Goal: Task Accomplishment & Management: Use online tool/utility

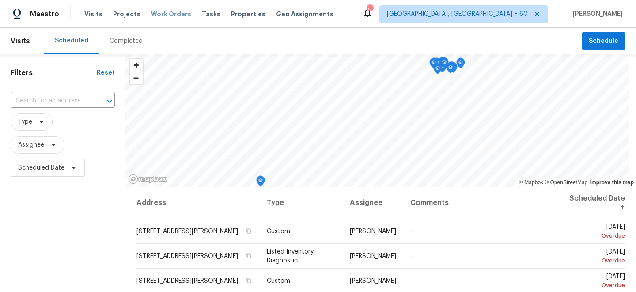
click at [161, 14] on span "Work Orders" at bounding box center [171, 14] width 40 height 9
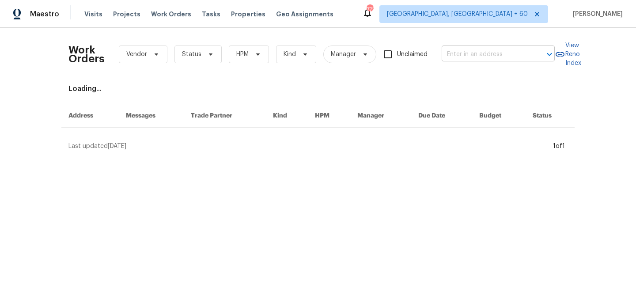
click at [480, 58] on input "text" at bounding box center [486, 55] width 88 height 14
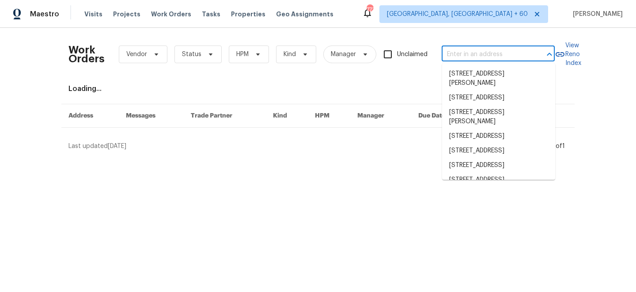
paste input "[STREET_ADDRESS]"
type input "[STREET_ADDRESS]"
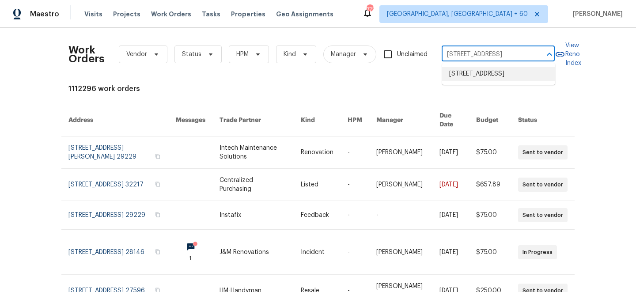
click at [487, 78] on li "[STREET_ADDRESS]" at bounding box center [498, 74] width 113 height 15
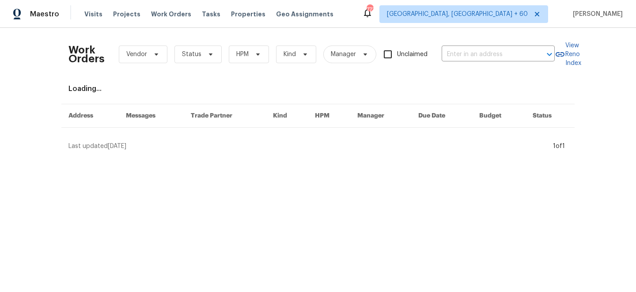
type input "[STREET_ADDRESS]"
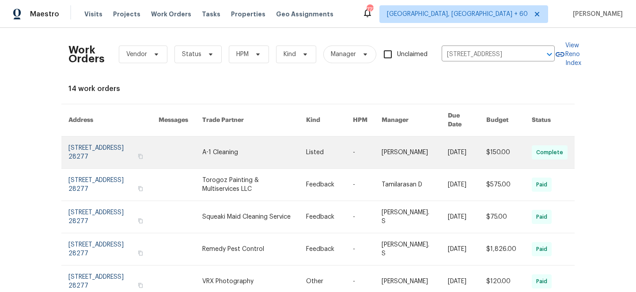
click at [301, 148] on link at bounding box center [254, 153] width 104 height 32
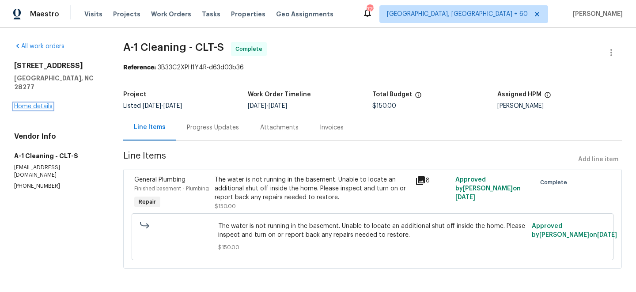
click at [30, 103] on link "Home details" at bounding box center [33, 106] width 38 height 6
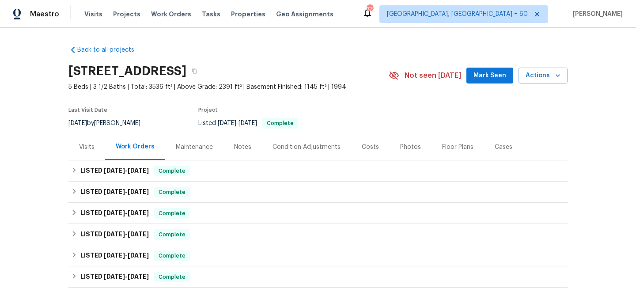
scroll to position [37, 0]
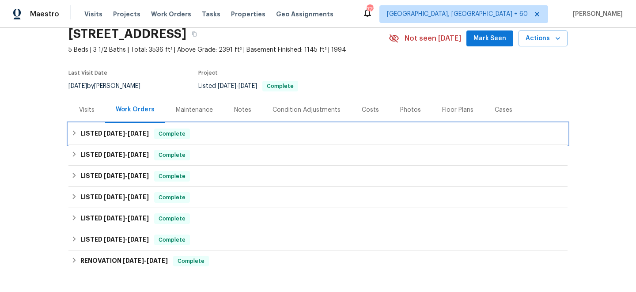
click at [297, 135] on div "LISTED [DATE] - [DATE] Complete" at bounding box center [318, 134] width 494 height 11
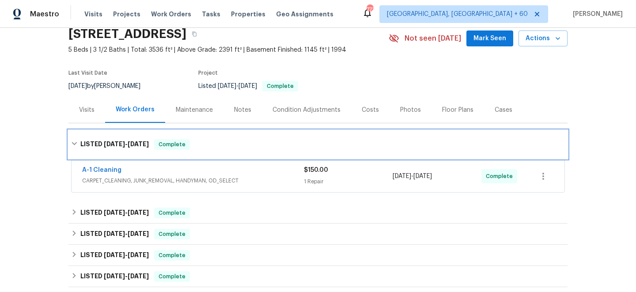
click at [297, 135] on div "LISTED [DATE] - [DATE] Complete" at bounding box center [318, 144] width 499 height 28
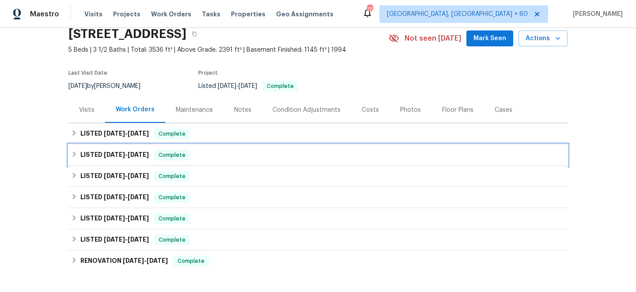
click at [233, 153] on div "LISTED [DATE] - [DATE] Complete" at bounding box center [318, 155] width 494 height 11
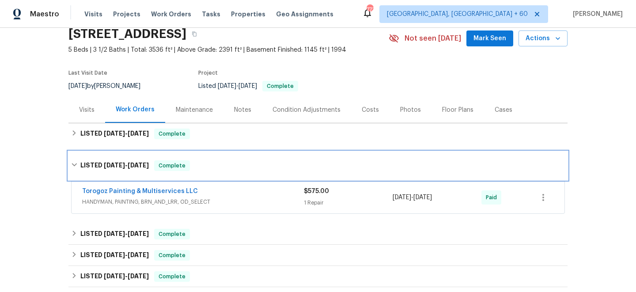
click at [233, 153] on div "LISTED [DATE] - [DATE] Complete" at bounding box center [318, 166] width 499 height 28
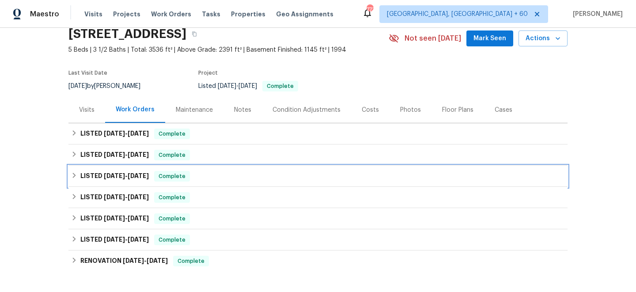
click at [169, 178] on span "Complete" at bounding box center [172, 176] width 34 height 9
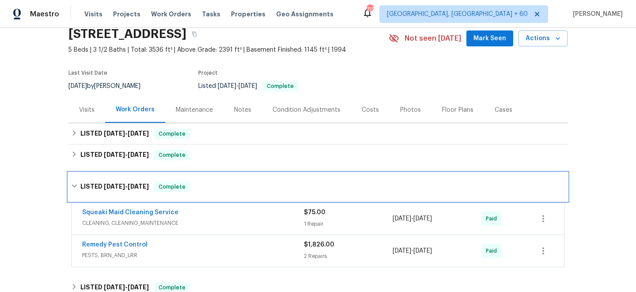
click at [169, 178] on div "LISTED [DATE] - [DATE] Complete" at bounding box center [318, 187] width 499 height 28
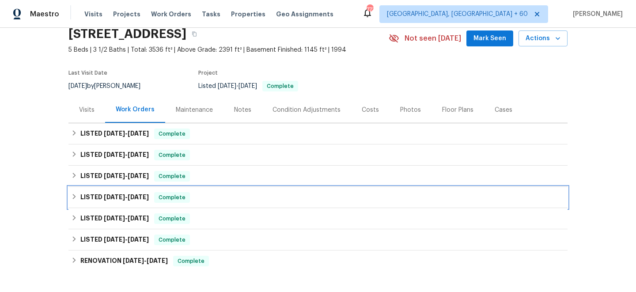
click at [160, 202] on span "Complete" at bounding box center [172, 197] width 34 height 9
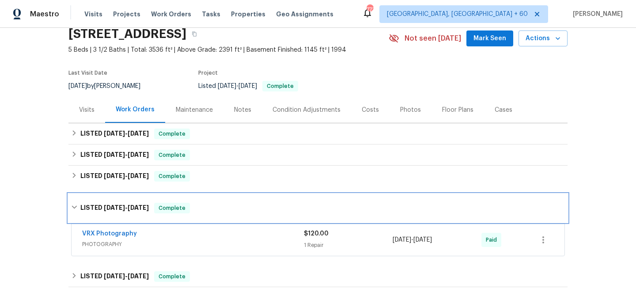
click at [160, 202] on div "LISTED [DATE] - [DATE] Complete" at bounding box center [318, 208] width 499 height 28
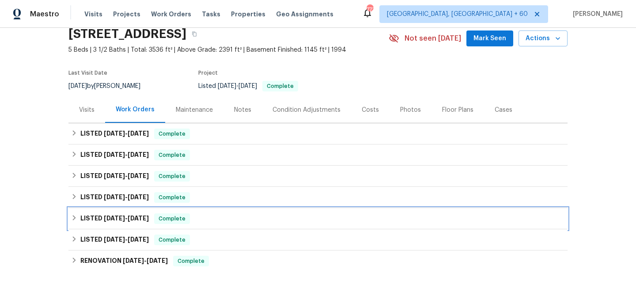
click at [153, 221] on div "LISTED [DATE] - [DATE] Complete" at bounding box center [318, 218] width 494 height 11
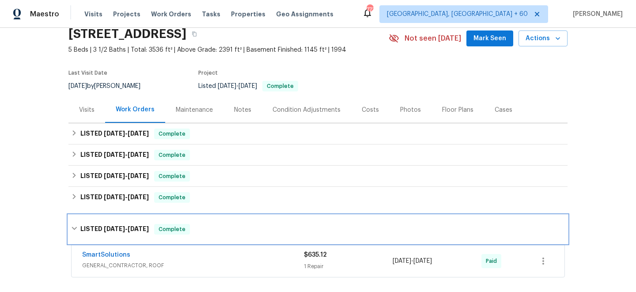
click at [153, 221] on div "LISTED [DATE] - [DATE] Complete" at bounding box center [318, 229] width 499 height 28
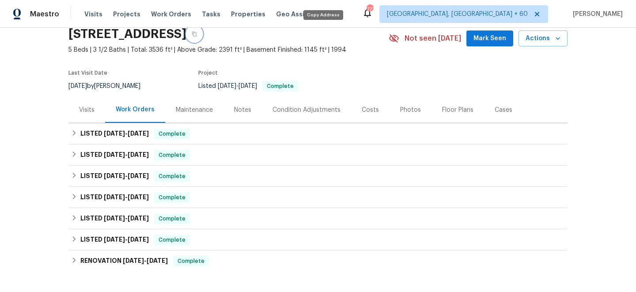
click at [197, 34] on icon "button" at bounding box center [194, 33] width 5 height 5
click at [198, 114] on div "Maintenance" at bounding box center [194, 110] width 58 height 26
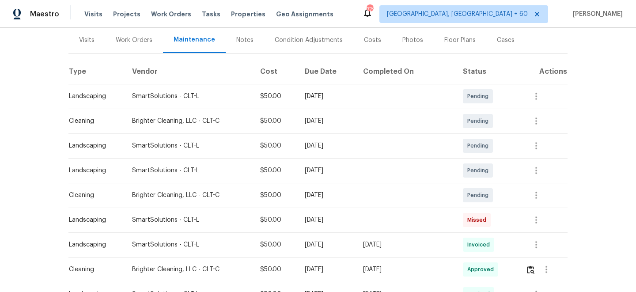
scroll to position [107, 0]
click at [540, 219] on icon "button" at bounding box center [536, 219] width 11 height 11
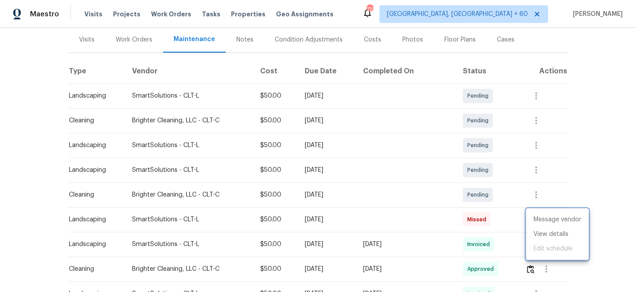
click at [590, 174] on div at bounding box center [318, 146] width 636 height 292
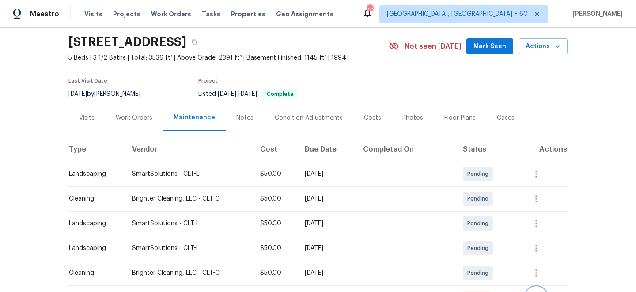
scroll to position [0, 0]
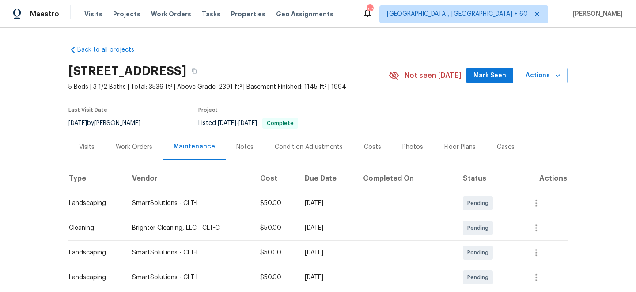
click at [122, 146] on div "Work Orders" at bounding box center [134, 147] width 37 height 9
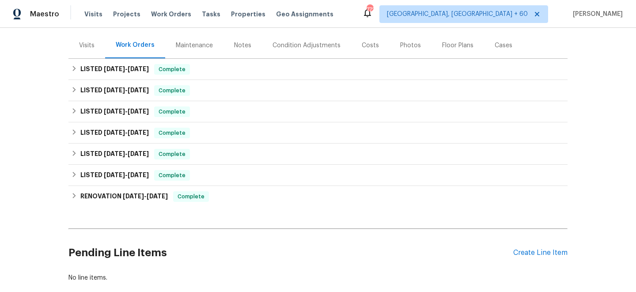
scroll to position [150, 0]
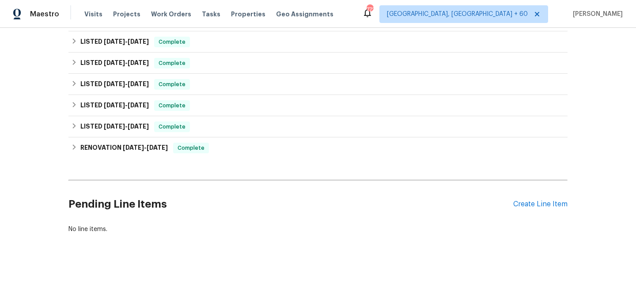
click at [530, 199] on div "Pending Line Items Create Line Item" at bounding box center [318, 204] width 499 height 41
click at [527, 207] on div "Create Line Item" at bounding box center [541, 204] width 54 height 8
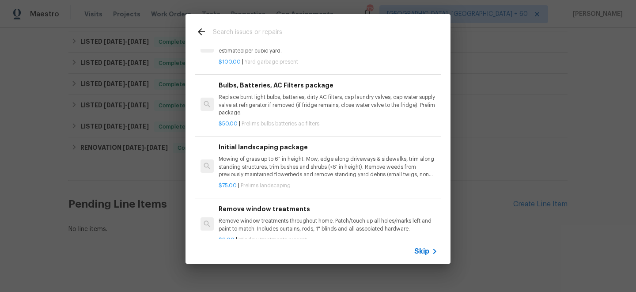
scroll to position [0, 0]
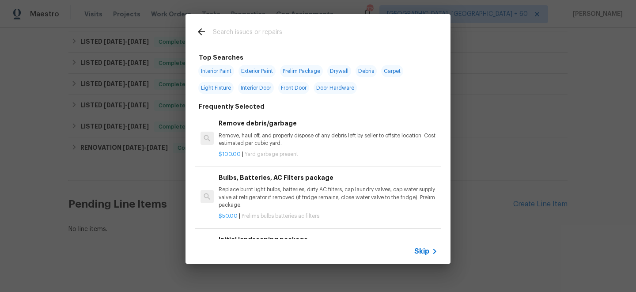
click at [423, 248] on span "Skip" at bounding box center [422, 251] width 15 height 9
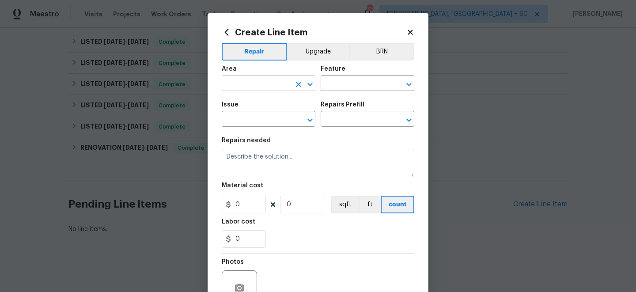
click at [259, 79] on input "text" at bounding box center [256, 84] width 69 height 14
type input "Exterior Overall"
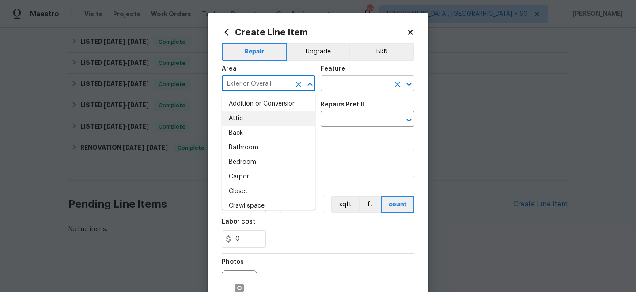
click at [370, 83] on input "text" at bounding box center [355, 84] width 69 height 14
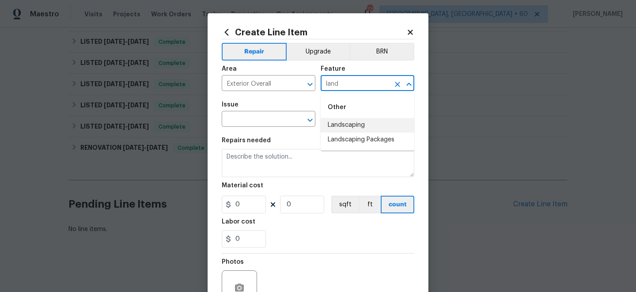
click at [346, 122] on li "Landscaping" at bounding box center [368, 125] width 94 height 15
type input "Landscaping"
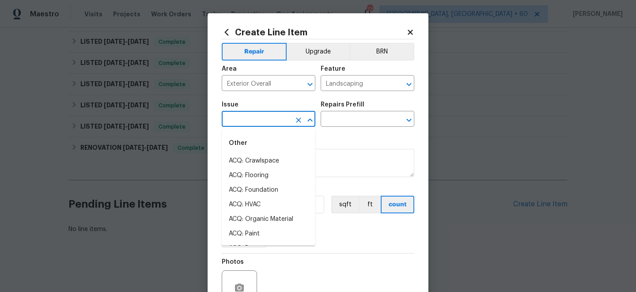
click at [263, 119] on input "text" at bounding box center [256, 120] width 69 height 14
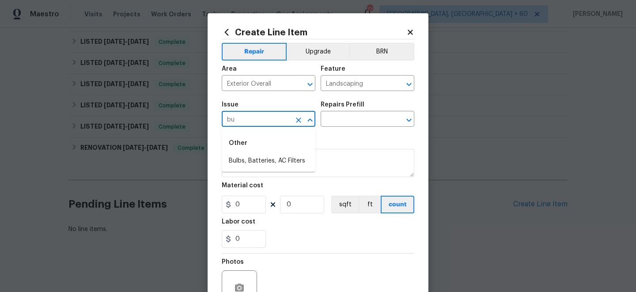
type input "b"
type input "trim"
click at [255, 171] on li "Landscaping" at bounding box center [269, 175] width 94 height 15
type input "Landscaping"
click at [359, 115] on input "text" at bounding box center [355, 120] width 69 height 14
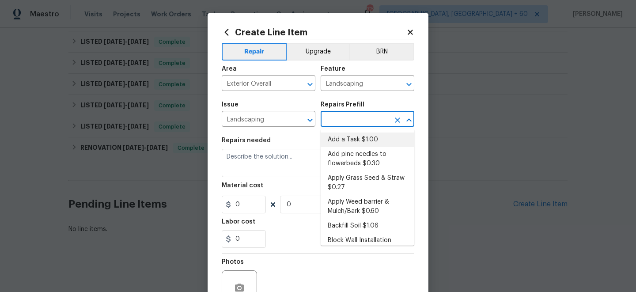
click at [366, 138] on li "Add a Task $1.00" at bounding box center [368, 140] width 94 height 15
type input "Add a Task $1.00"
type textarea "HPM to detail"
type input "1"
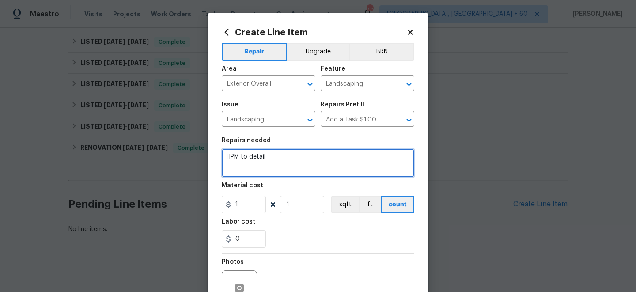
click at [305, 160] on textarea "HPM to detail" at bounding box center [318, 163] width 193 height 28
drag, startPoint x: 308, startPoint y: 161, endPoint x: 198, endPoint y: 154, distance: 109.8
click at [198, 154] on div "Create Line Item Repair Upgrade BRN Area Exterior Overall ​ Feature Landscaping…" at bounding box center [318, 146] width 636 height 292
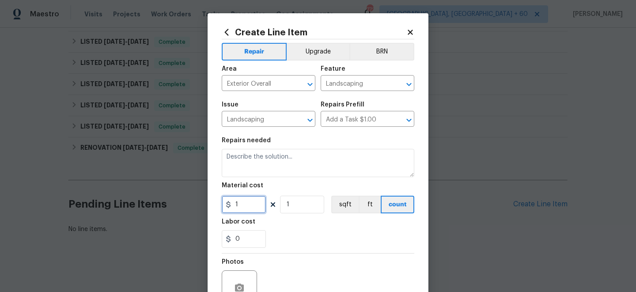
click at [243, 209] on input "1" at bounding box center [244, 205] width 44 height 18
type input "500"
click at [264, 149] on figure "Repairs needed" at bounding box center [318, 157] width 193 height 40
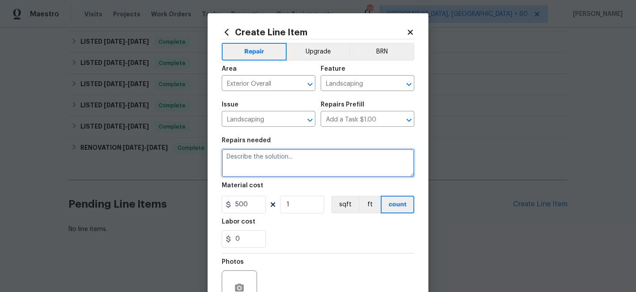
click at [264, 168] on textarea at bounding box center [318, 163] width 193 height 28
paste textarea "have overgrown bushes trimmed, seed/straw bare areas and refresh mulch in the f…"
click at [226, 157] on textarea "have overgrown bushes trimmed, seed/straw bare areas and refresh mulch in the f…" at bounding box center [318, 163] width 193 height 28
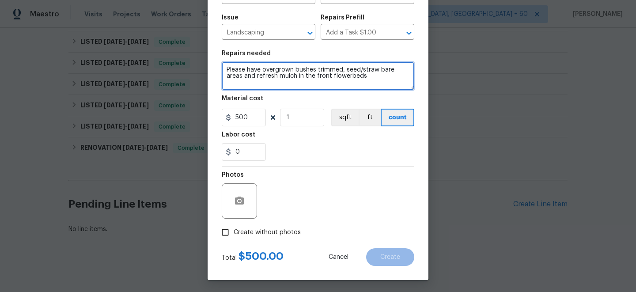
scroll to position [89, 0]
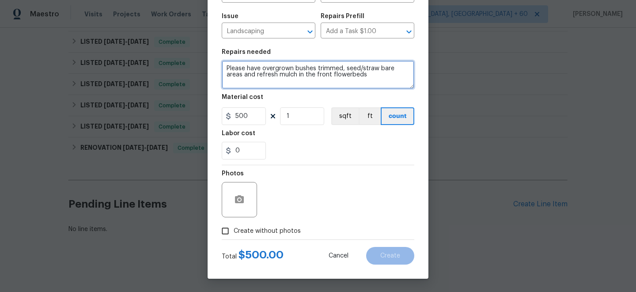
type textarea "Please have overgrown bushes trimmed, seed/straw bare areas and refresh mulch i…"
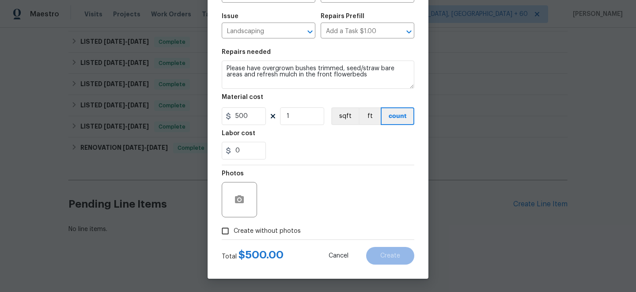
click at [237, 232] on span "Create without photos" at bounding box center [267, 231] width 67 height 9
click at [234, 232] on input "Create without photos" at bounding box center [225, 231] width 17 height 17
checkbox input "true"
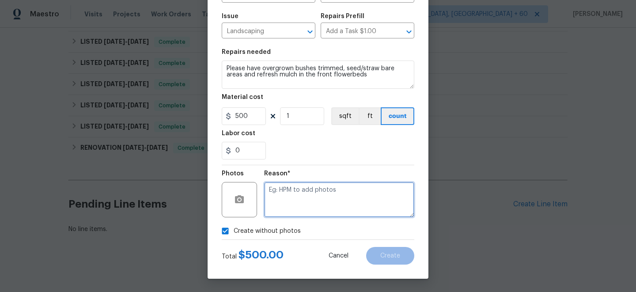
click at [297, 211] on textarea at bounding box center [339, 199] width 150 height 35
type textarea "n/a"
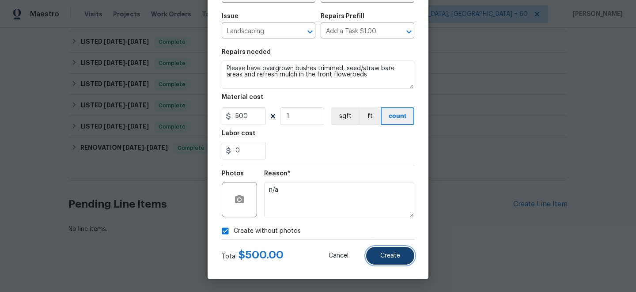
click at [404, 250] on button "Create" at bounding box center [390, 256] width 48 height 18
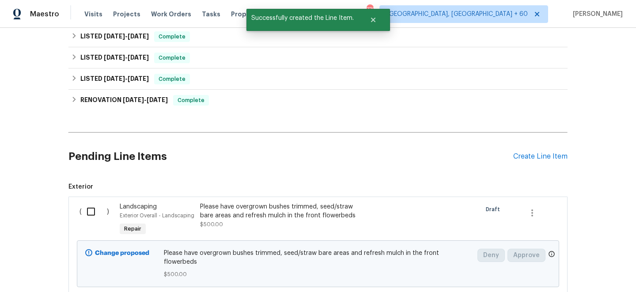
scroll to position [210, 0]
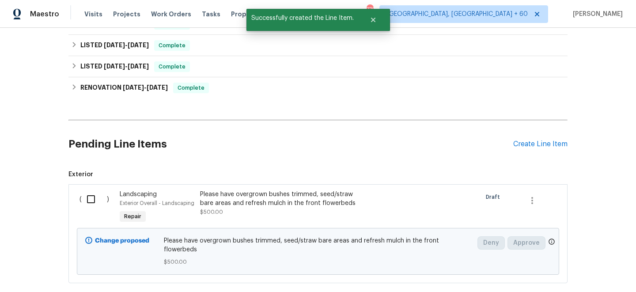
click at [91, 196] on input "checkbox" at bounding box center [94, 199] width 25 height 19
checkbox input "true"
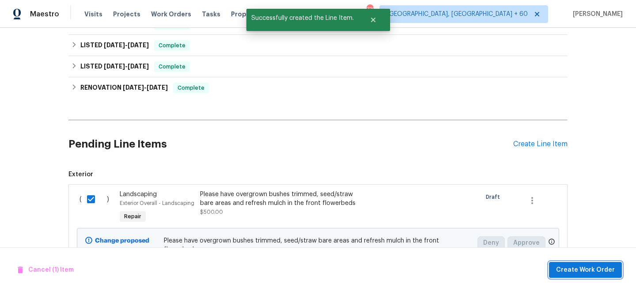
click at [587, 266] on span "Create Work Order" at bounding box center [585, 270] width 59 height 11
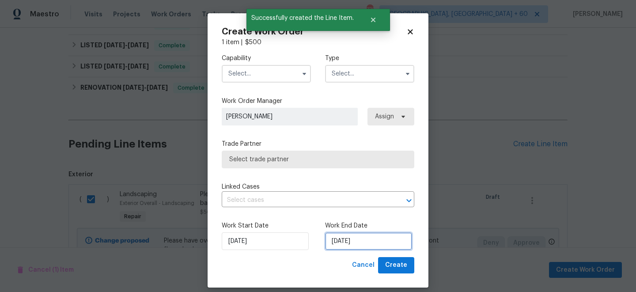
click at [355, 237] on input "[DATE]" at bounding box center [368, 241] width 87 height 18
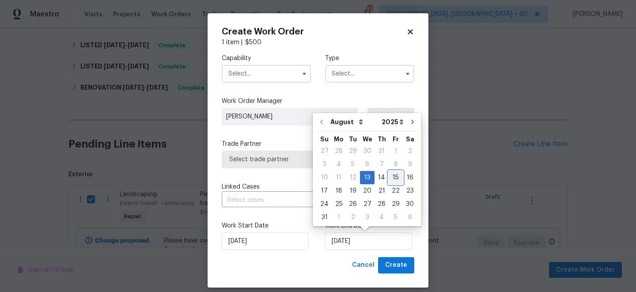
click at [393, 179] on div "15" at bounding box center [396, 177] width 14 height 12
type input "[DATE]"
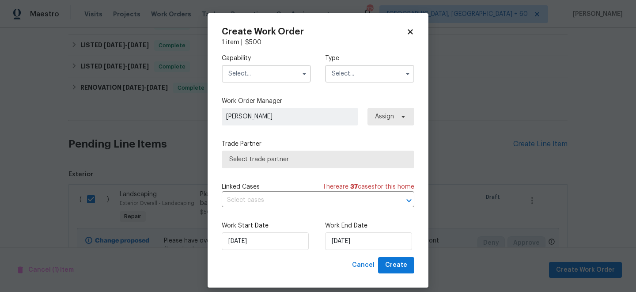
click at [359, 71] on input "text" at bounding box center [369, 74] width 89 height 18
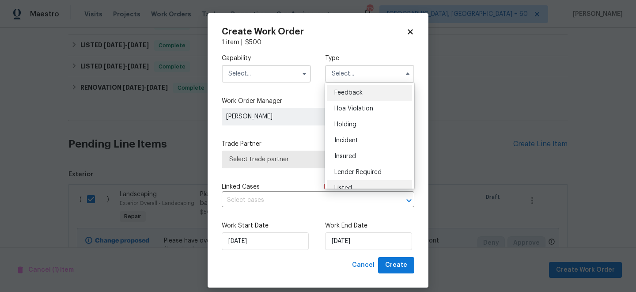
click at [347, 186] on span "Listed" at bounding box center [344, 188] width 18 height 6
type input "Listed"
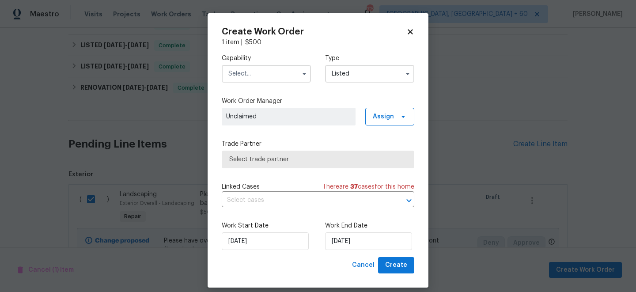
click at [261, 77] on input "text" at bounding box center [266, 74] width 89 height 18
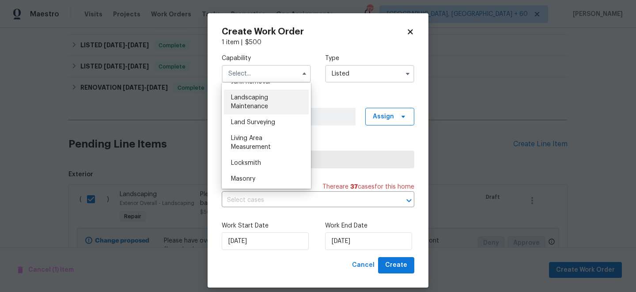
scroll to position [533, 0]
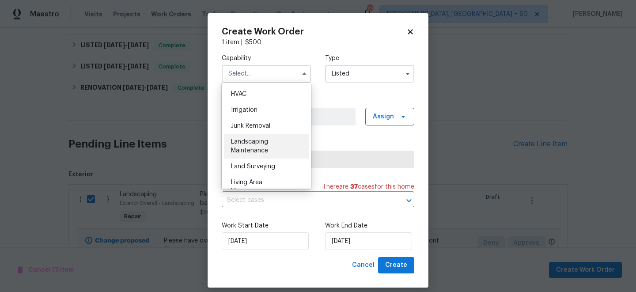
click at [255, 145] on span "Landscaping Maintenance" at bounding box center [249, 146] width 37 height 15
type input "Landscaping Maintenance"
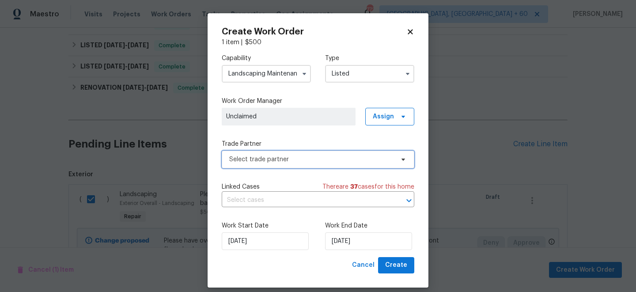
click at [274, 162] on span "Select trade partner" at bounding box center [311, 159] width 165 height 9
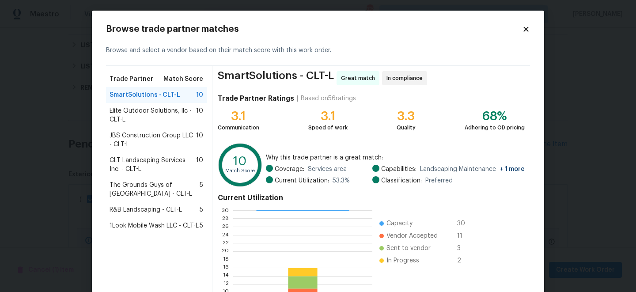
scroll to position [98, 0]
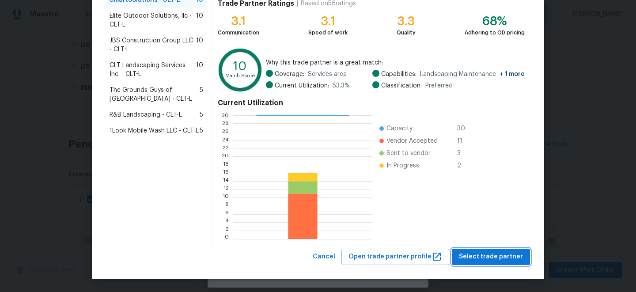
click at [506, 264] on button "Select trade partner" at bounding box center [491, 257] width 78 height 16
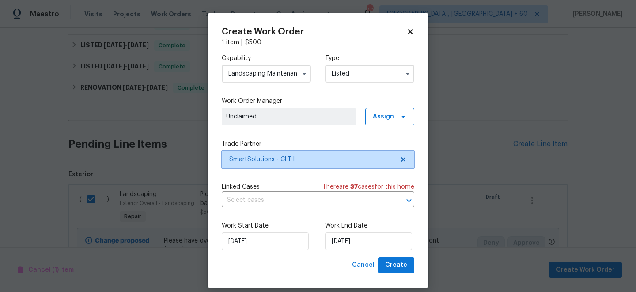
scroll to position [0, 0]
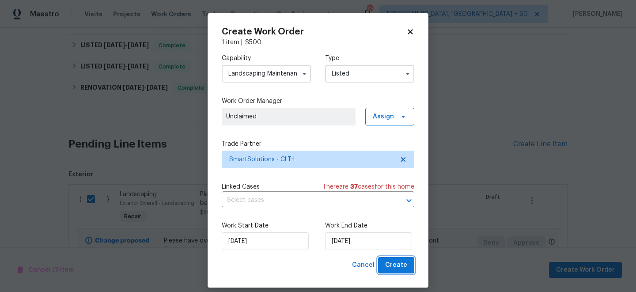
click at [405, 267] on span "Create" at bounding box center [396, 265] width 22 height 11
checkbox input "false"
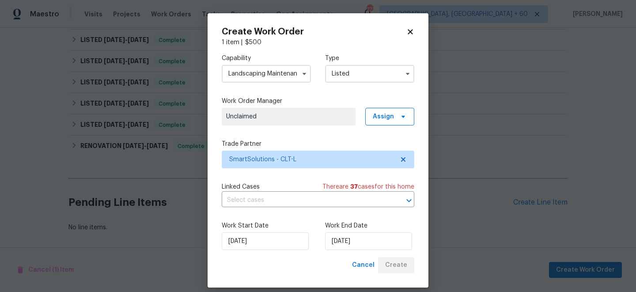
scroll to position [173, 0]
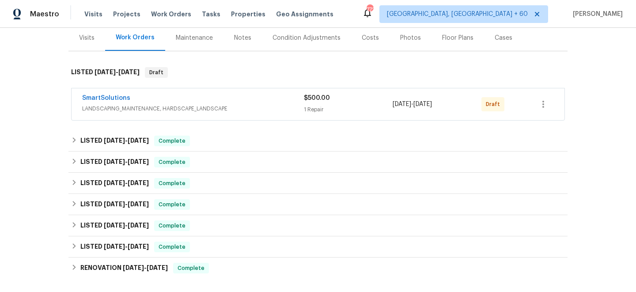
scroll to position [119, 0]
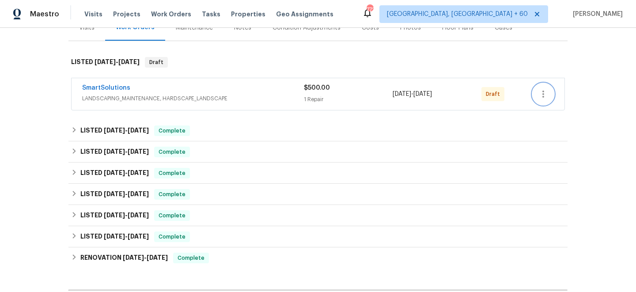
click at [544, 94] on icon "button" at bounding box center [543, 94] width 11 height 11
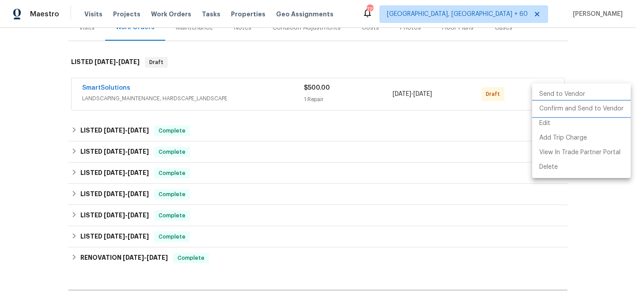
click at [567, 111] on li "Confirm and Send to Vendor" at bounding box center [582, 109] width 99 height 15
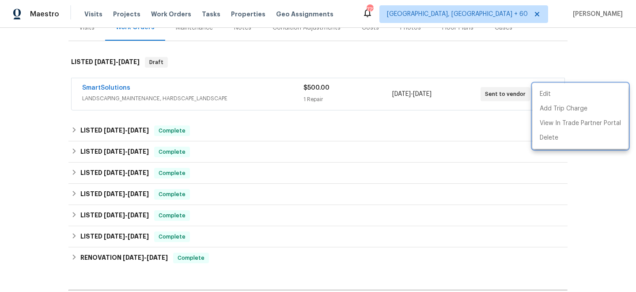
click at [211, 57] on div at bounding box center [318, 146] width 636 height 292
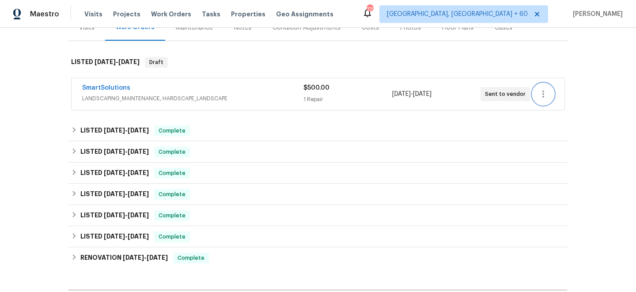
scroll to position [0, 0]
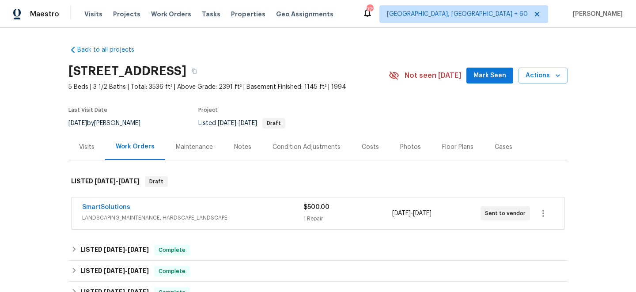
click at [169, 9] on div "Visits Projects Work Orders Tasks Properties Geo Assignments" at bounding box center [214, 14] width 260 height 18
click at [169, 14] on span "Work Orders" at bounding box center [171, 14] width 40 height 9
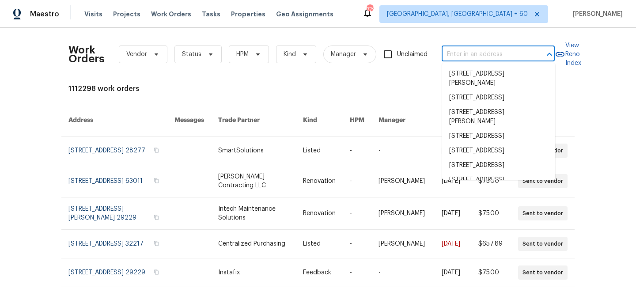
click at [472, 56] on input "text" at bounding box center [486, 55] width 88 height 14
paste input "5163 Ficus Tree Ln, Charlotte, NC 28215"
type input "5163 Ficus Tree Ln, Charlotte, NC 28215"
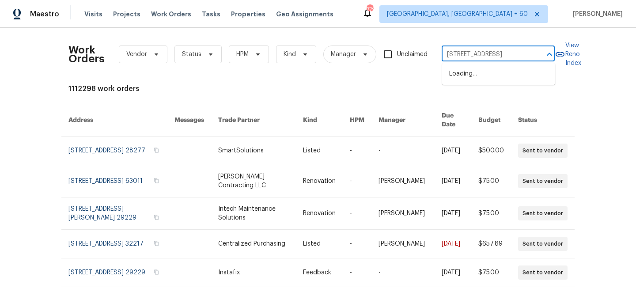
scroll to position [0, 31]
click at [470, 79] on li "5163 Ficus Tree Ln, Charlotte, NC 28215" at bounding box center [498, 74] width 113 height 15
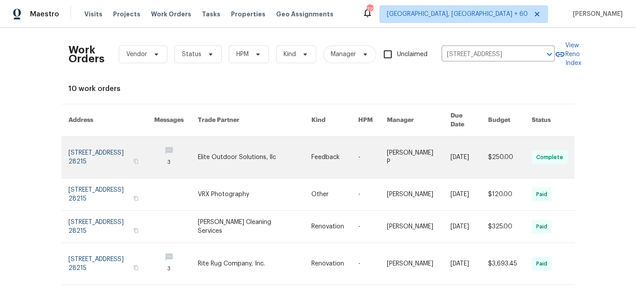
click at [282, 154] on link at bounding box center [254, 158] width 113 height 42
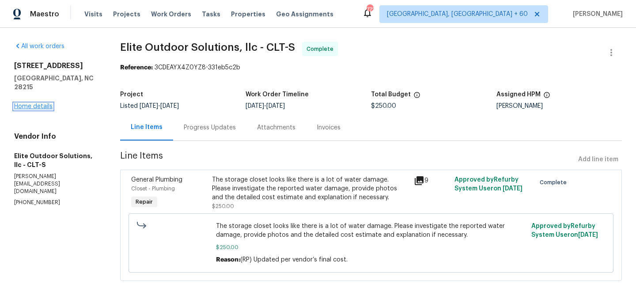
click at [27, 103] on link "Home details" at bounding box center [33, 106] width 38 height 6
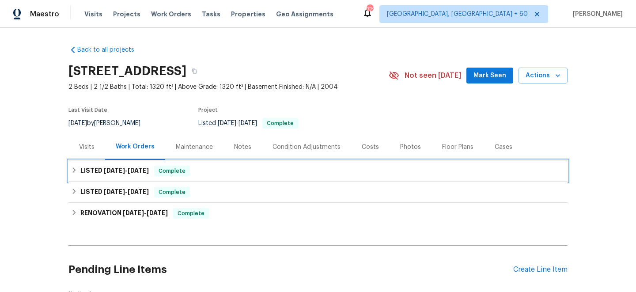
click at [250, 166] on div "LISTED 8/1/25 - 8/6/25 Complete" at bounding box center [318, 171] width 494 height 11
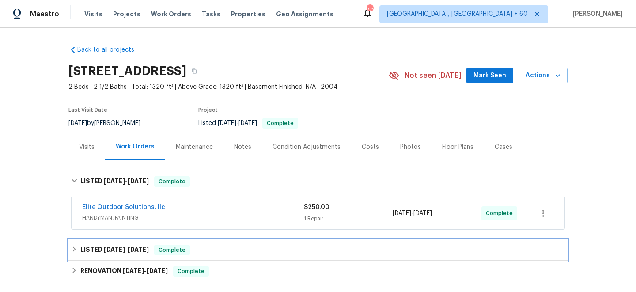
click at [248, 242] on div "LISTED 6/19/25 - 6/20/25 Complete" at bounding box center [318, 250] width 499 height 21
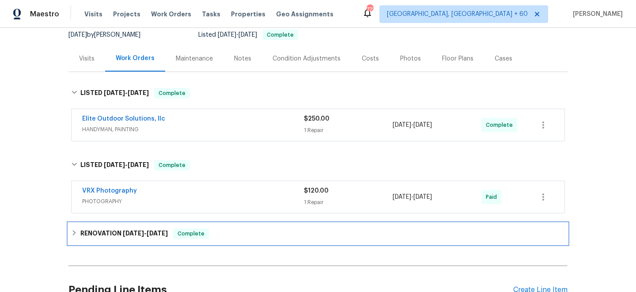
click at [232, 243] on div "RENOVATION 6/6/25 - 7/13/25 Complete" at bounding box center [318, 233] width 499 height 21
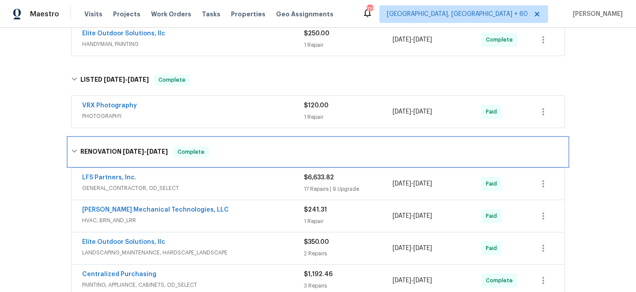
scroll to position [251, 0]
